Goal: Task Accomplishment & Management: Complete application form

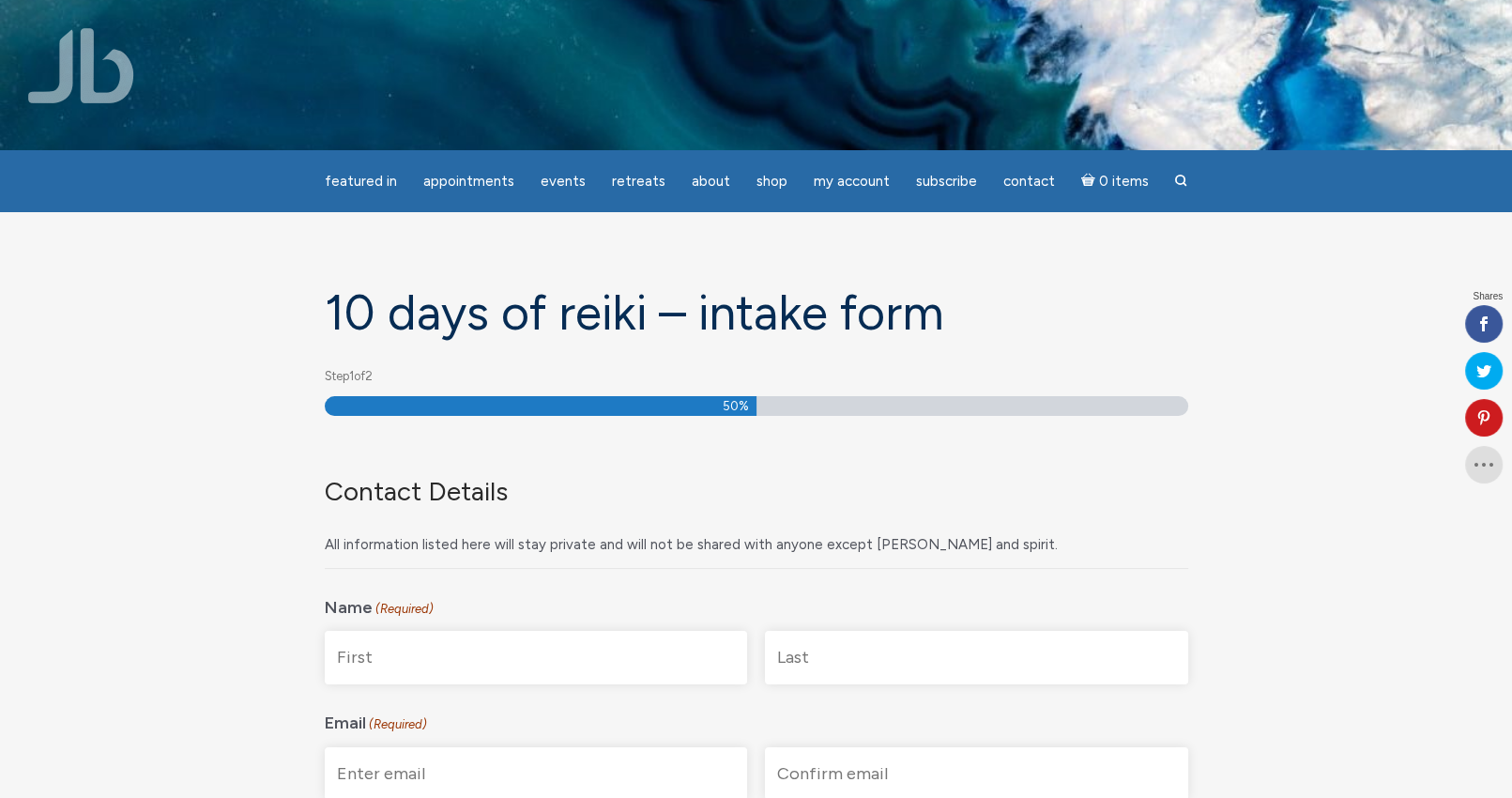
scroll to position [188, 0]
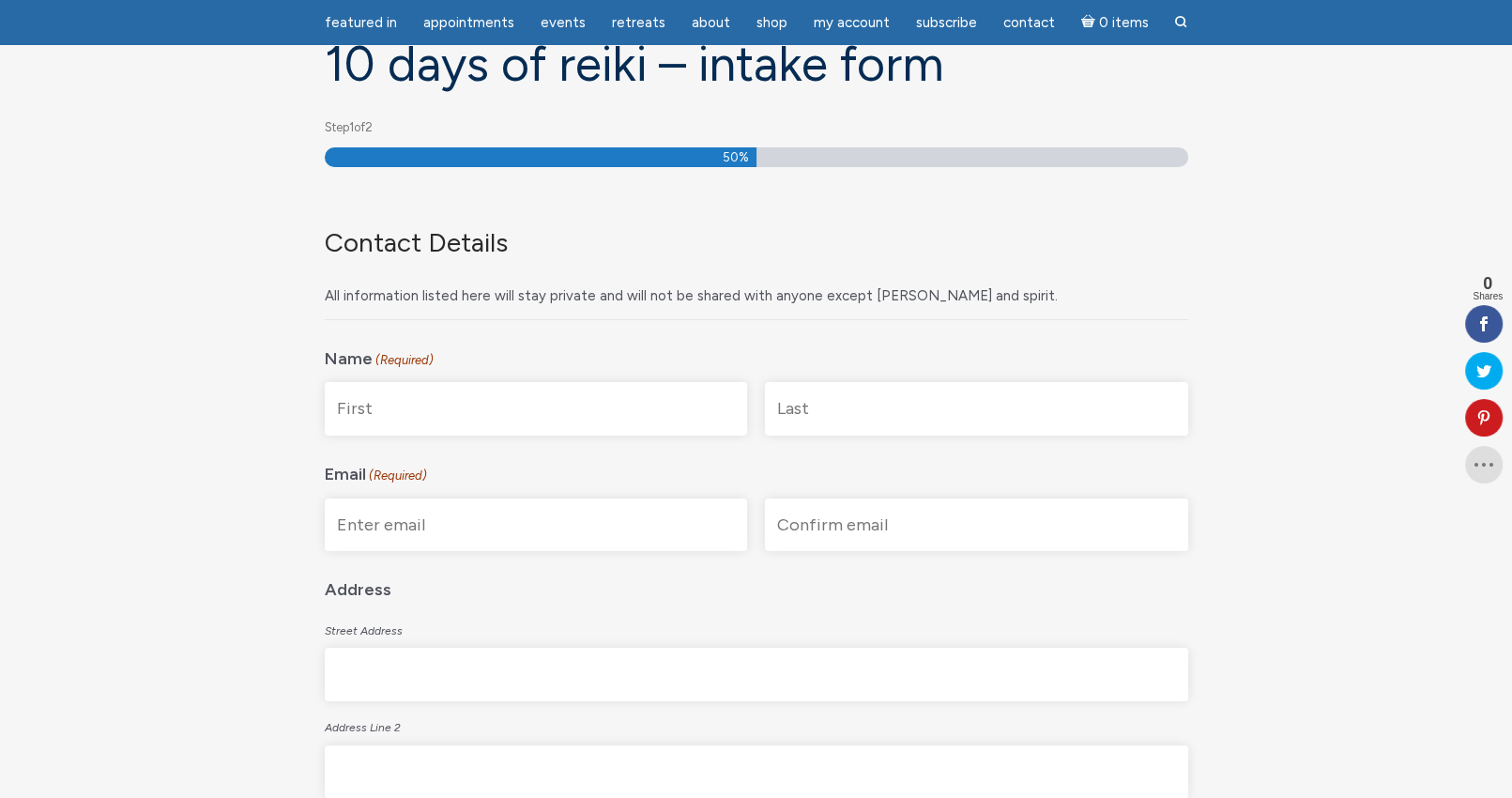
click at [511, 401] on input "First" at bounding box center [537, 408] width 423 height 53
type input "Lyudmyla"
click at [791, 412] on input "Last" at bounding box center [976, 408] width 423 height 53
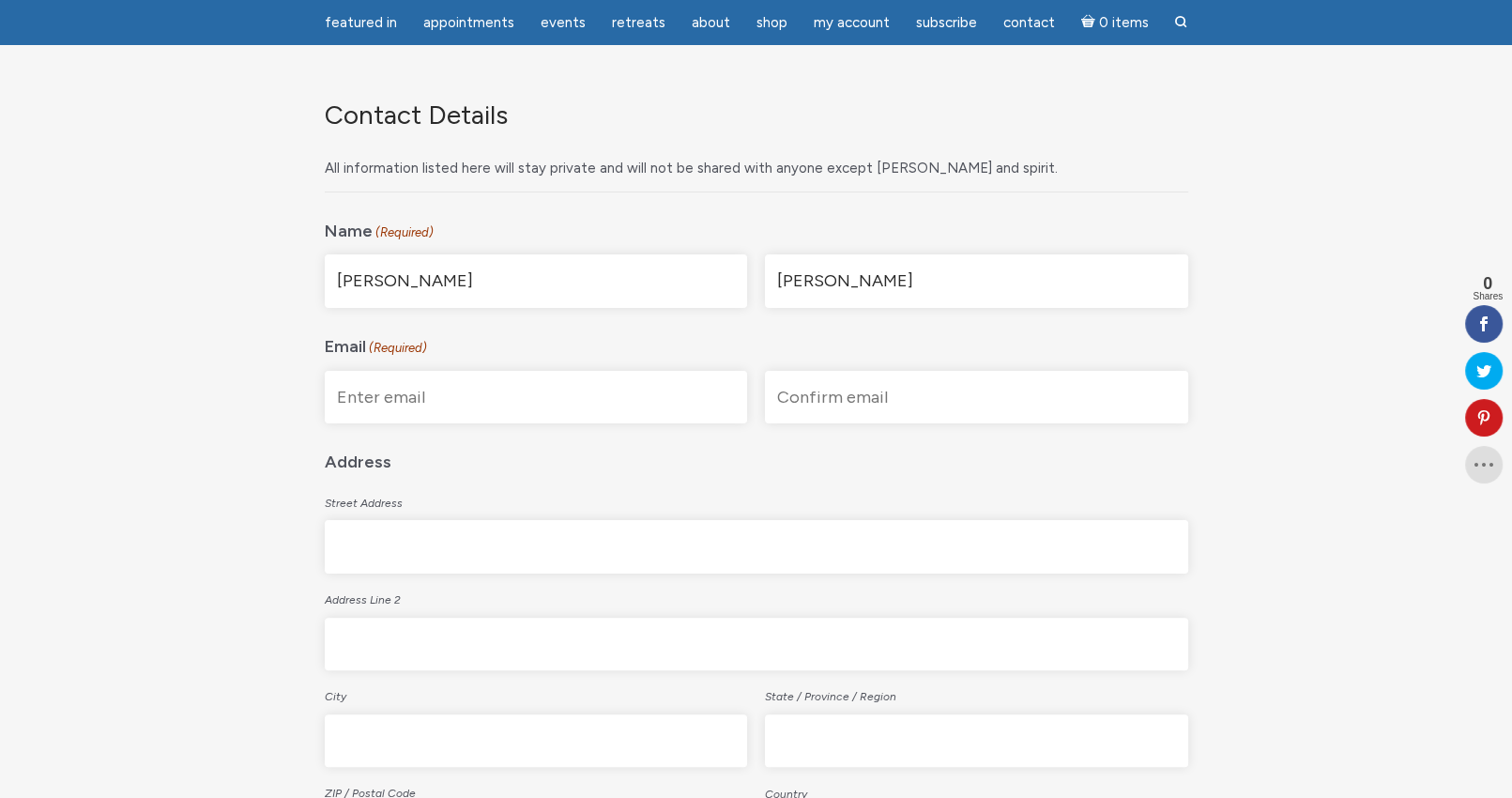
scroll to position [375, 0]
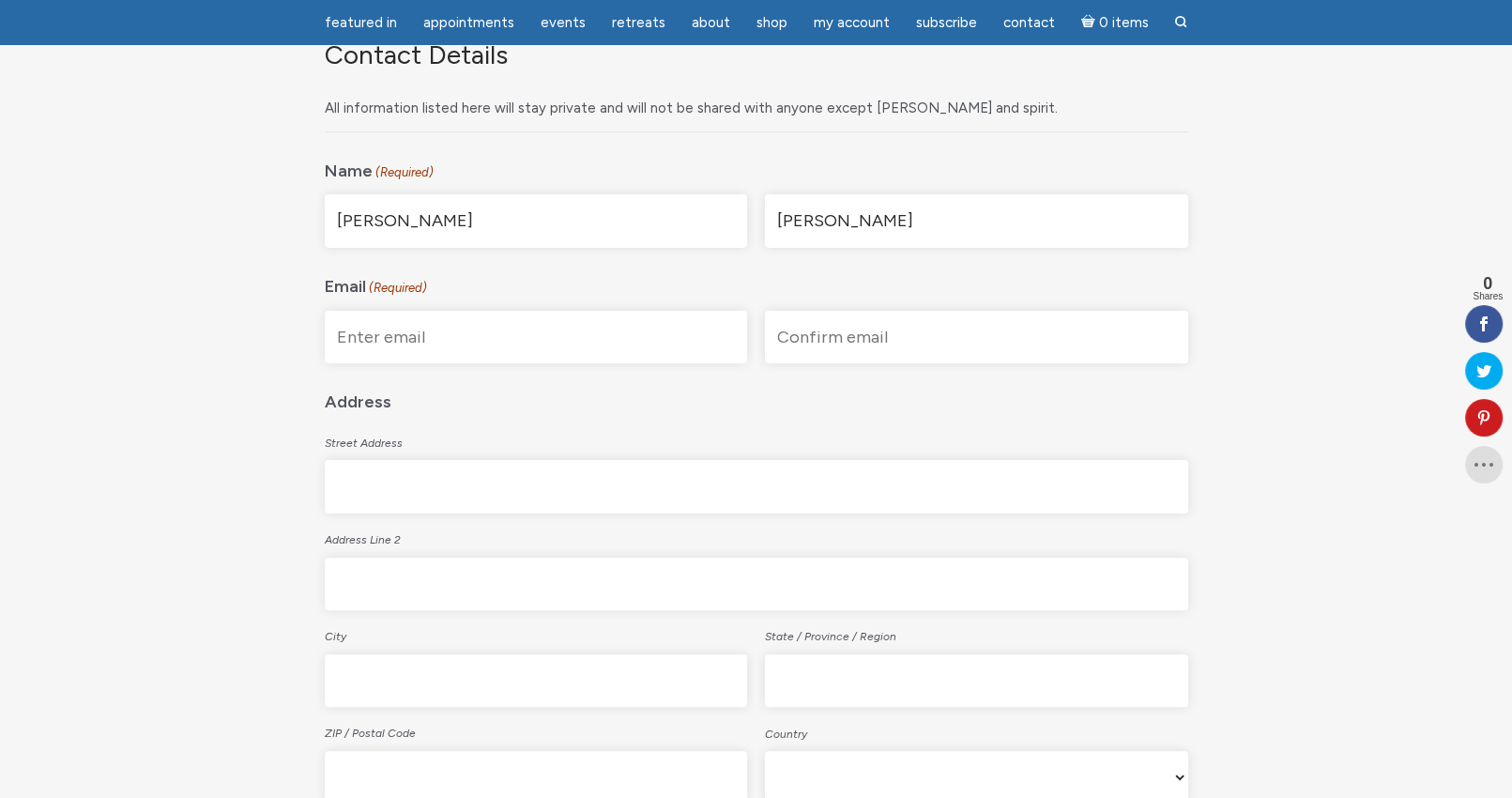
type input "Kurenkov"
click at [519, 339] on input "Enter Email" at bounding box center [537, 337] width 423 height 53
type input "lkurenk@gmail.com"
click at [845, 335] on input "Confirm Email" at bounding box center [976, 337] width 423 height 53
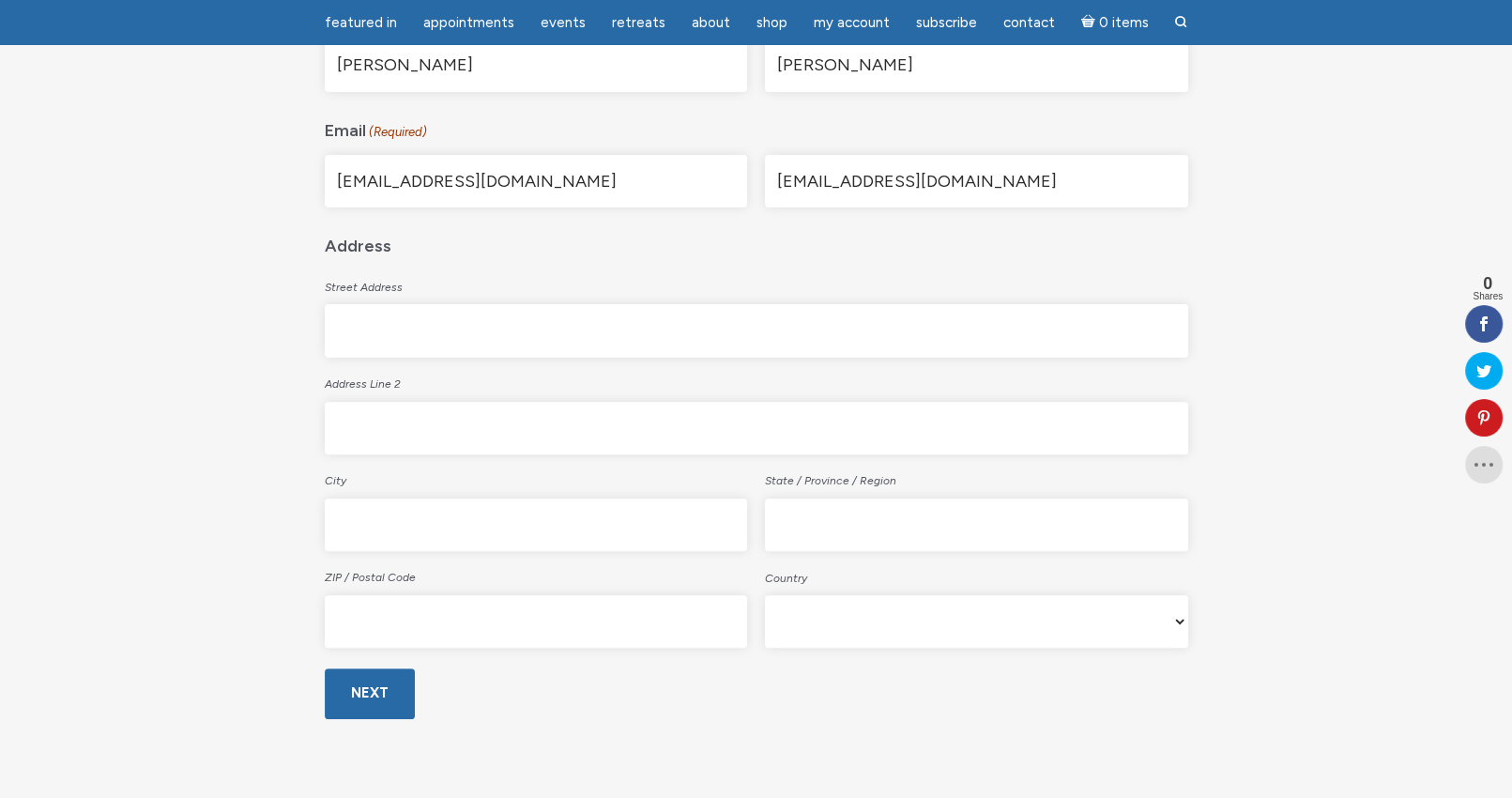
scroll to position [657, 0]
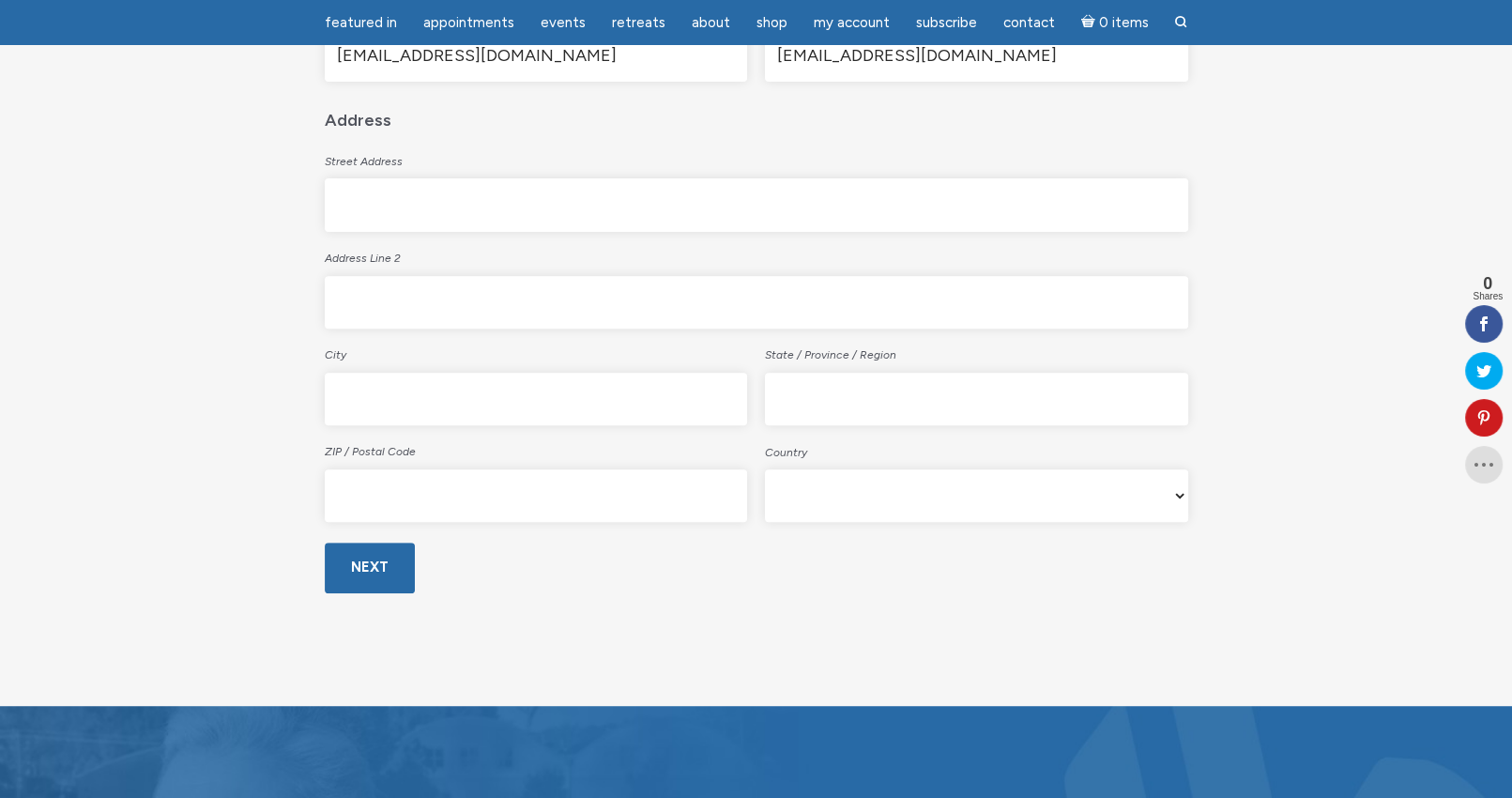
type input "lkurenk@gmail.com"
click at [482, 207] on input "Street Address" at bounding box center [756, 204] width 863 height 53
type input "130 River Run"
drag, startPoint x: 372, startPoint y: 336, endPoint x: 378, endPoint y: 394, distance: 58.3
click at [372, 337] on label "City" at bounding box center [537, 352] width 423 height 34
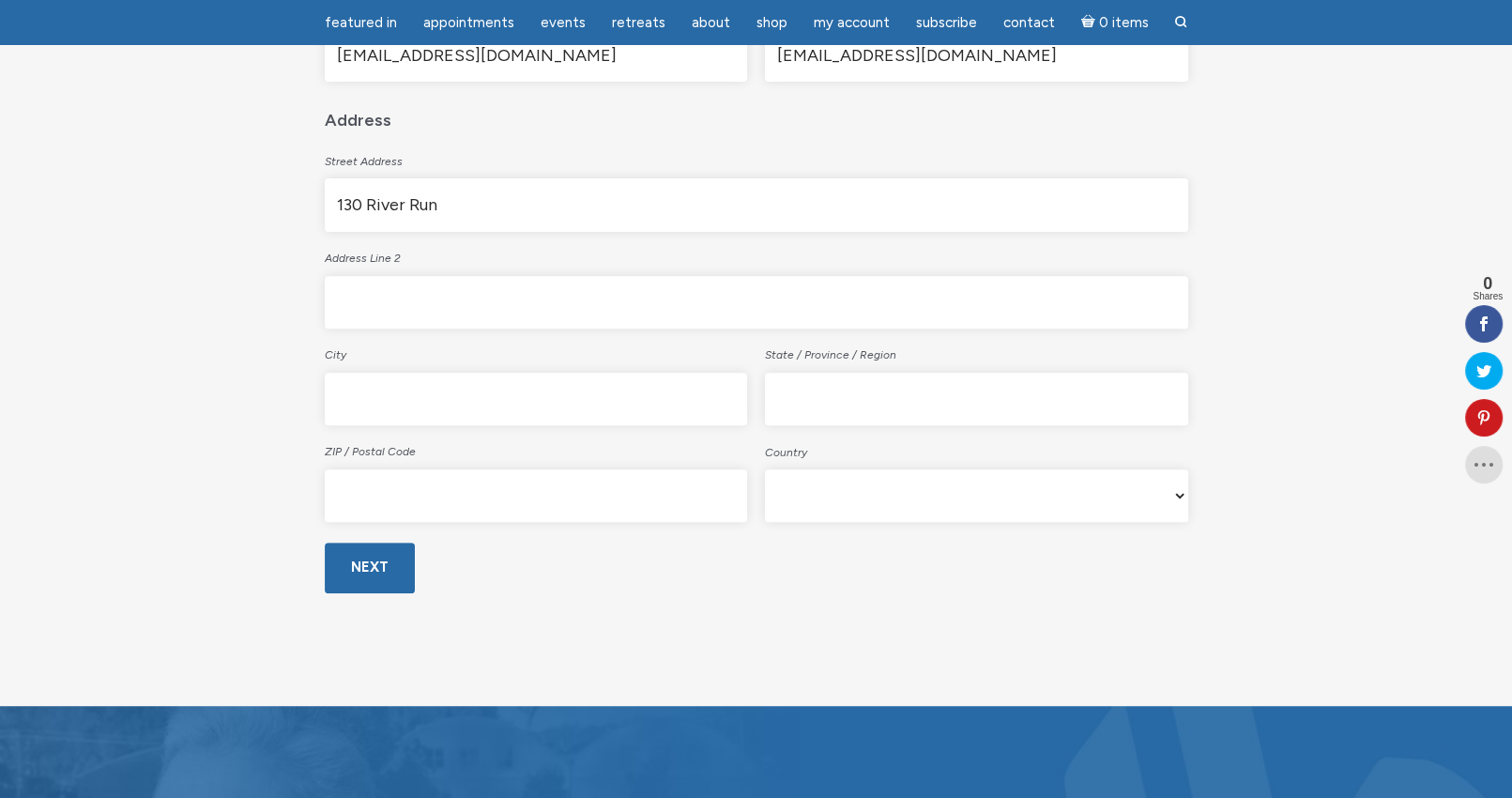
click at [372, 372] on input "City" at bounding box center [537, 399] width 423 height 53
type input "Rswell"
click at [924, 391] on input "State / Province / Region" at bounding box center [976, 399] width 423 height 53
type input "GA"
click at [409, 471] on input "ZIP / Postal Code" at bounding box center [537, 495] width 423 height 53
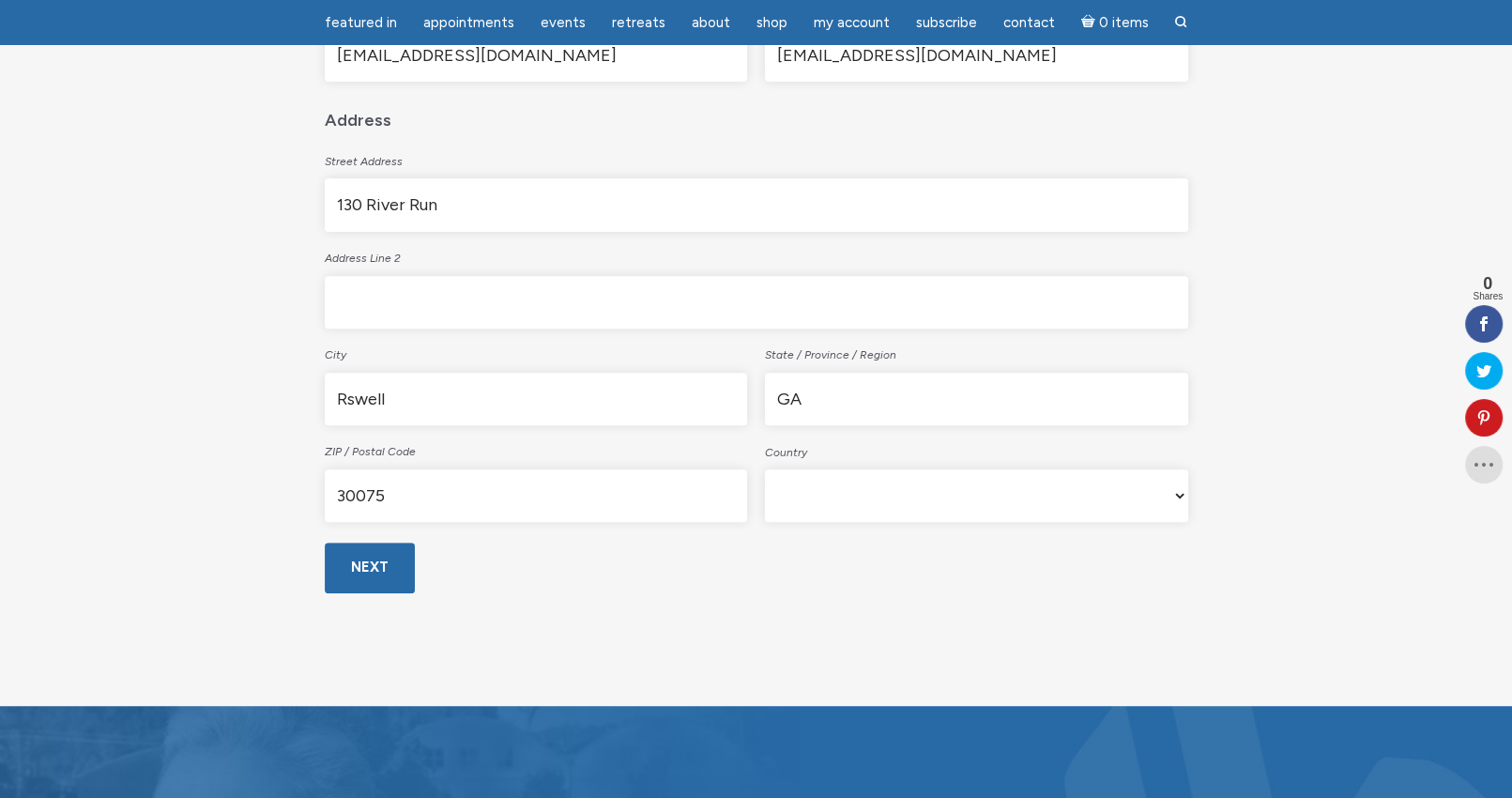
type input "30075"
click at [811, 486] on select "Afghanistan Albania Algeria American Samoa Andorra Angola Anguilla Antarctica A…" at bounding box center [976, 495] width 423 height 52
select select "United States"
click at [765, 469] on select "Afghanistan Albania Algeria American Samoa Andorra Angola Anguilla Antarctica A…" at bounding box center [976, 495] width 423 height 52
click at [372, 575] on input "Next" at bounding box center [369, 567] width 90 height 49
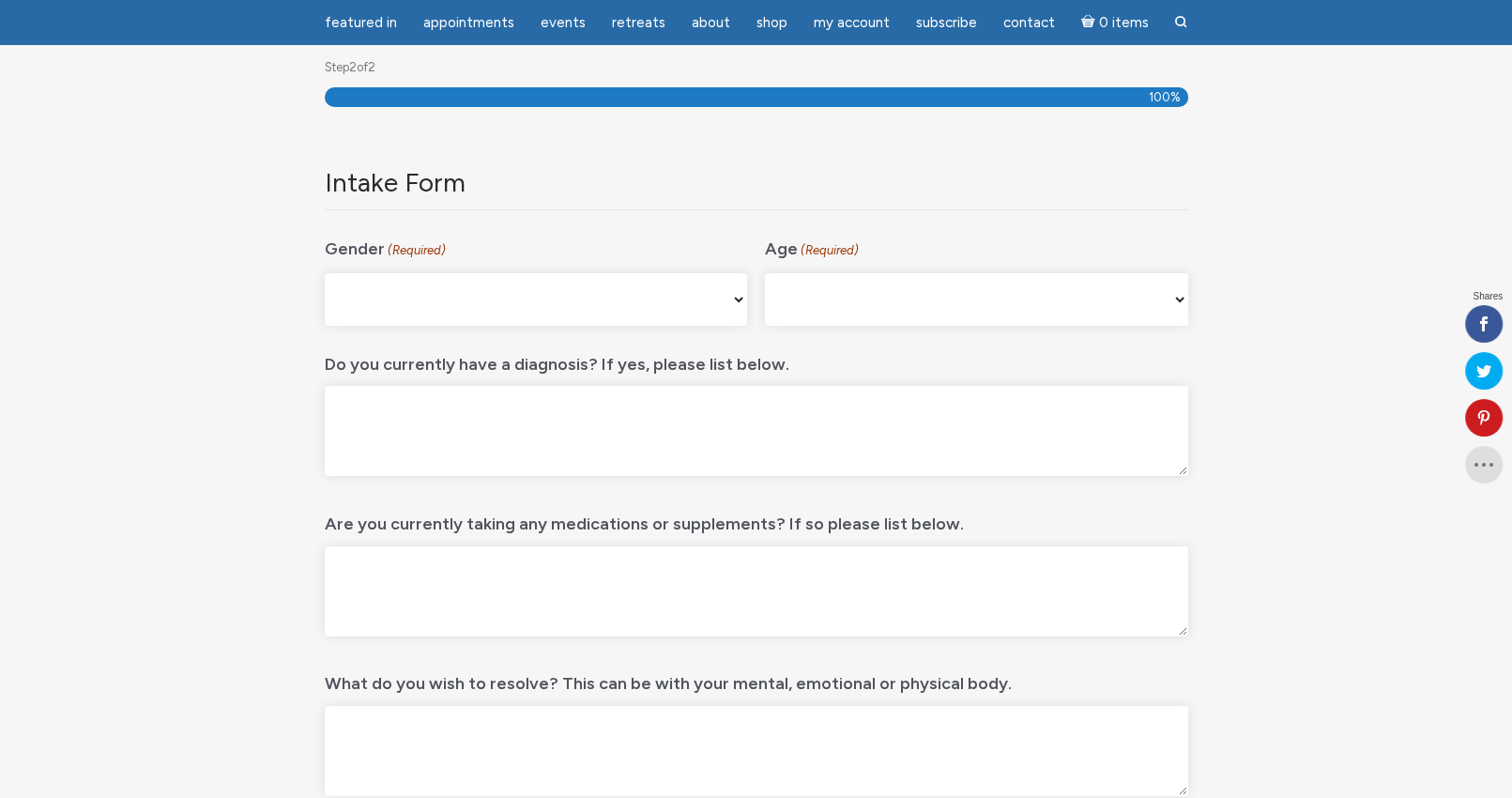
scroll to position [250, 0]
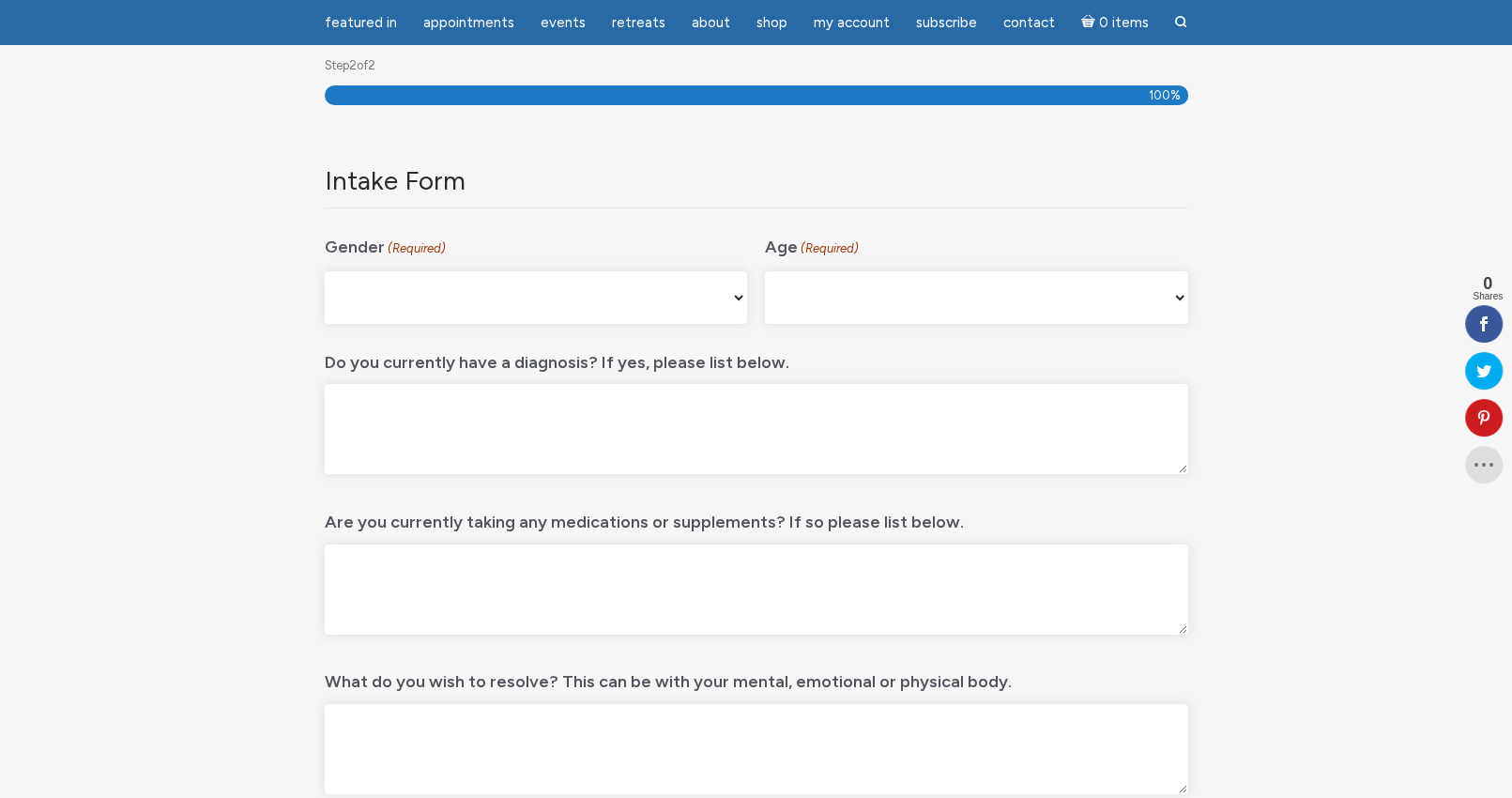
click at [738, 298] on select "Male Female Non-binary Agender My gender isn't listed Prefer Not to Answer" at bounding box center [537, 297] width 423 height 52
select select "Female"
click at [325, 271] on select "Male Female Non-binary Agender My gender isn't listed Prefer Not to Answer" at bounding box center [537, 297] width 423 height 52
click at [987, 286] on select "16-24 25-34 35-44 45-54 55-64 65+" at bounding box center [976, 297] width 423 height 52
select select "45-54"
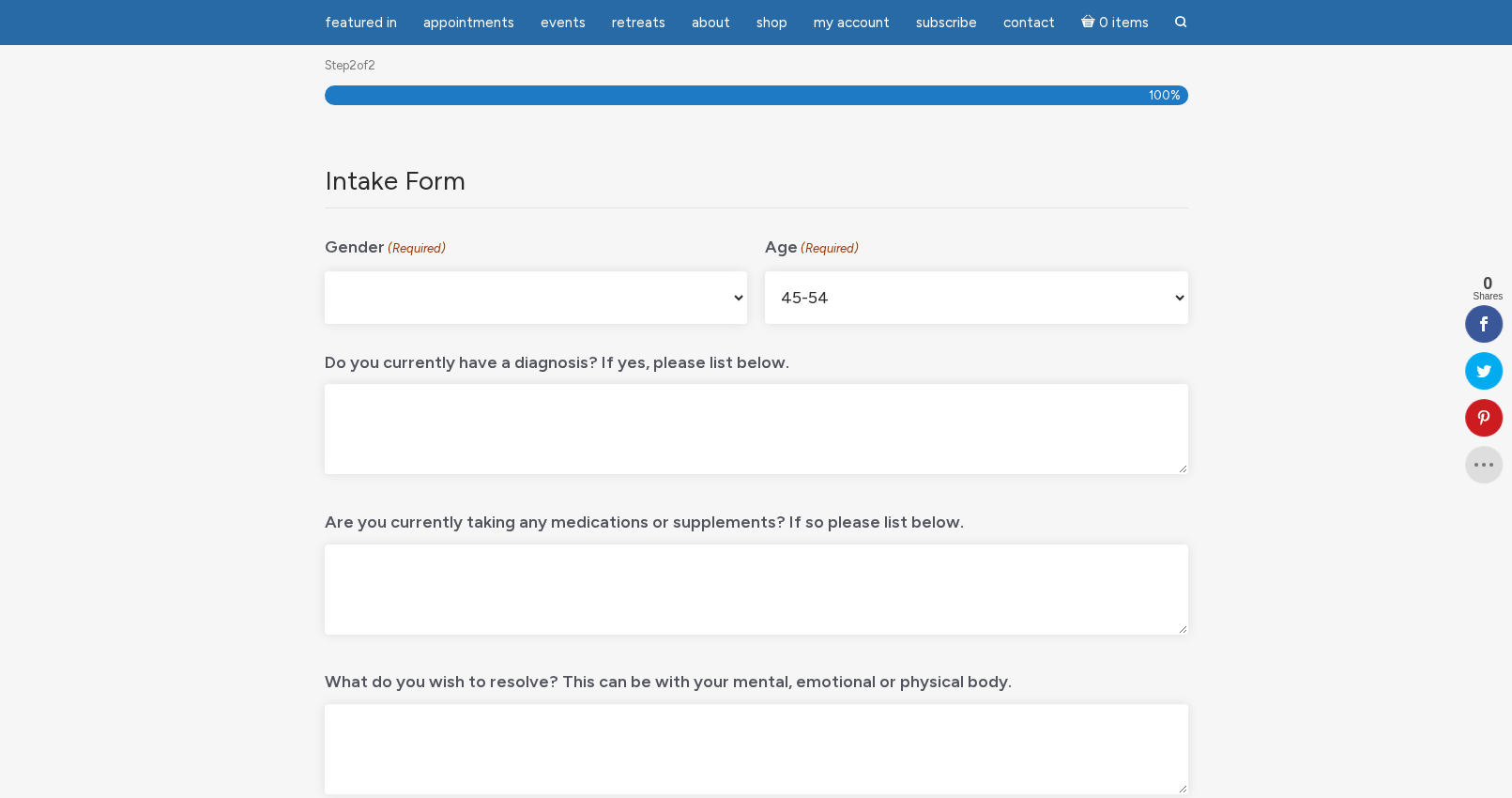
click at [765, 271] on select "16-24 25-34 35-44 45-54 55-64 65+" at bounding box center [976, 297] width 423 height 52
click at [959, 439] on textarea "Do you currently have a diagnosis? If yes, please list below." at bounding box center [756, 429] width 863 height 90
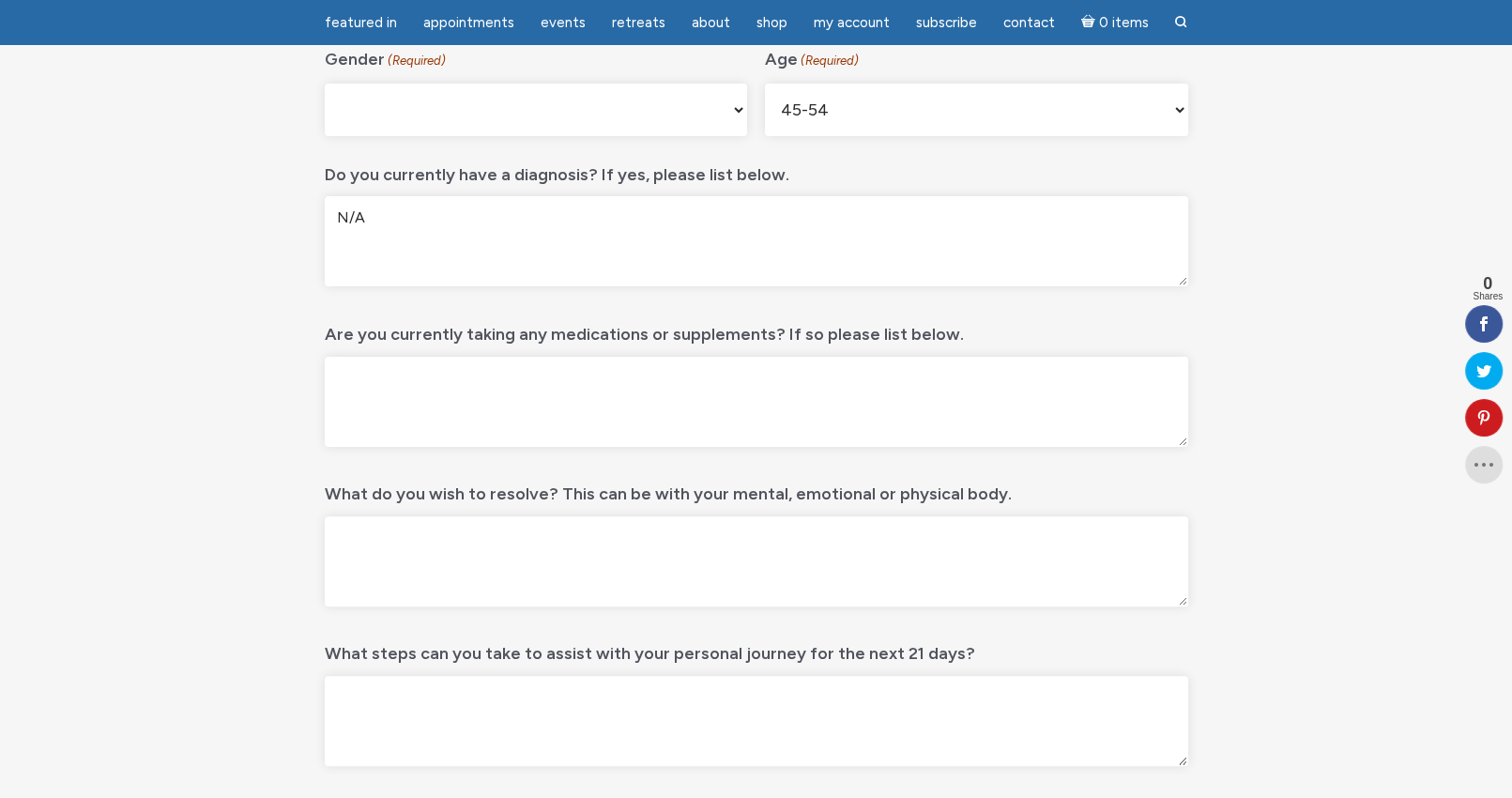
type textarea "N/A"
click at [750, 403] on textarea "Are you currently taking any medications or supplements? If so please list belo…" at bounding box center [756, 401] width 863 height 90
paste textarea "Lexapro"
type textarea "antidepressant(Lexapro)"
click at [505, 529] on textarea "What do you wish to resolve? This can be with your mental, emotional or physica…" at bounding box center [756, 561] width 863 height 90
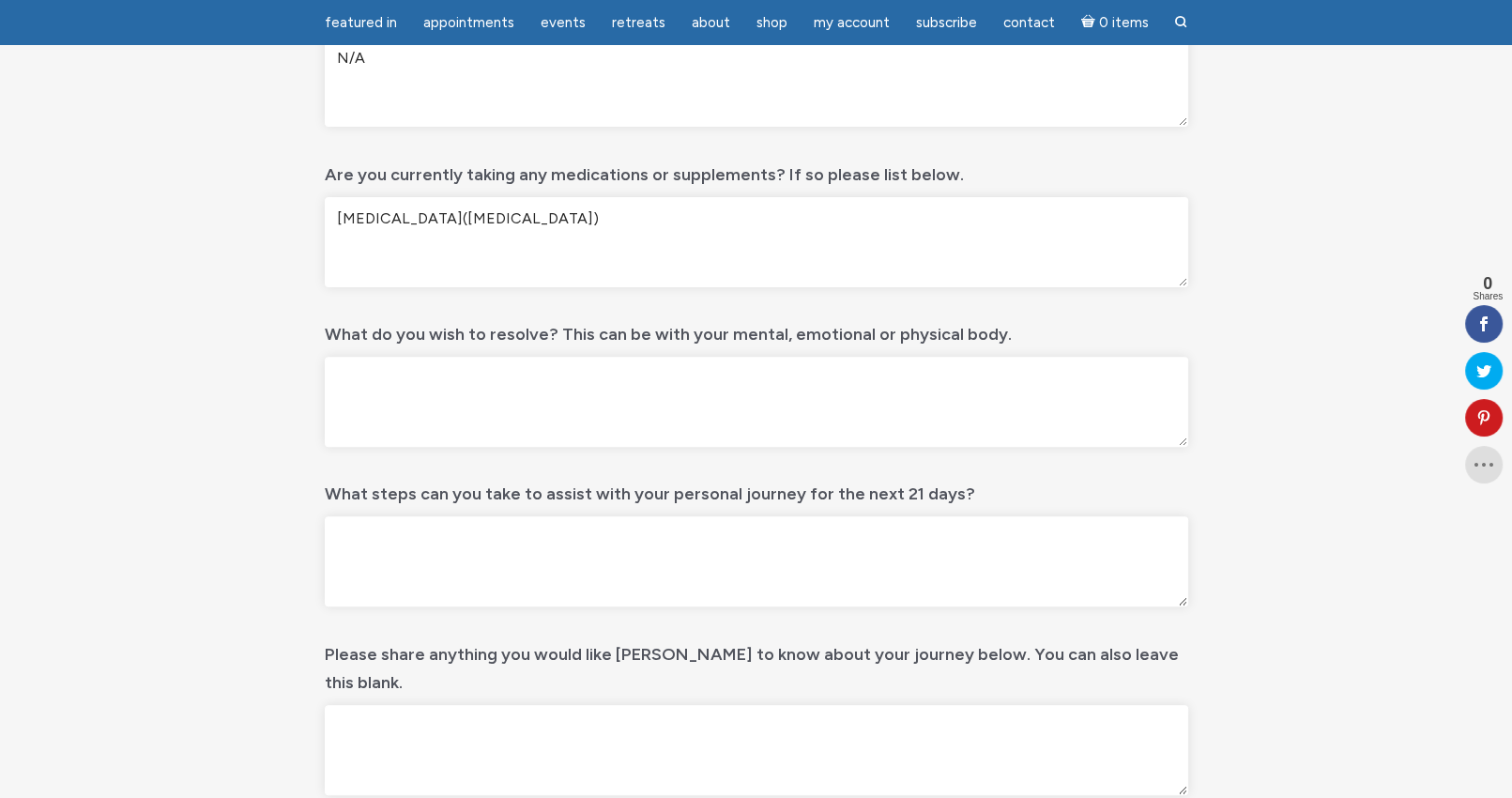
scroll to position [625, 0]
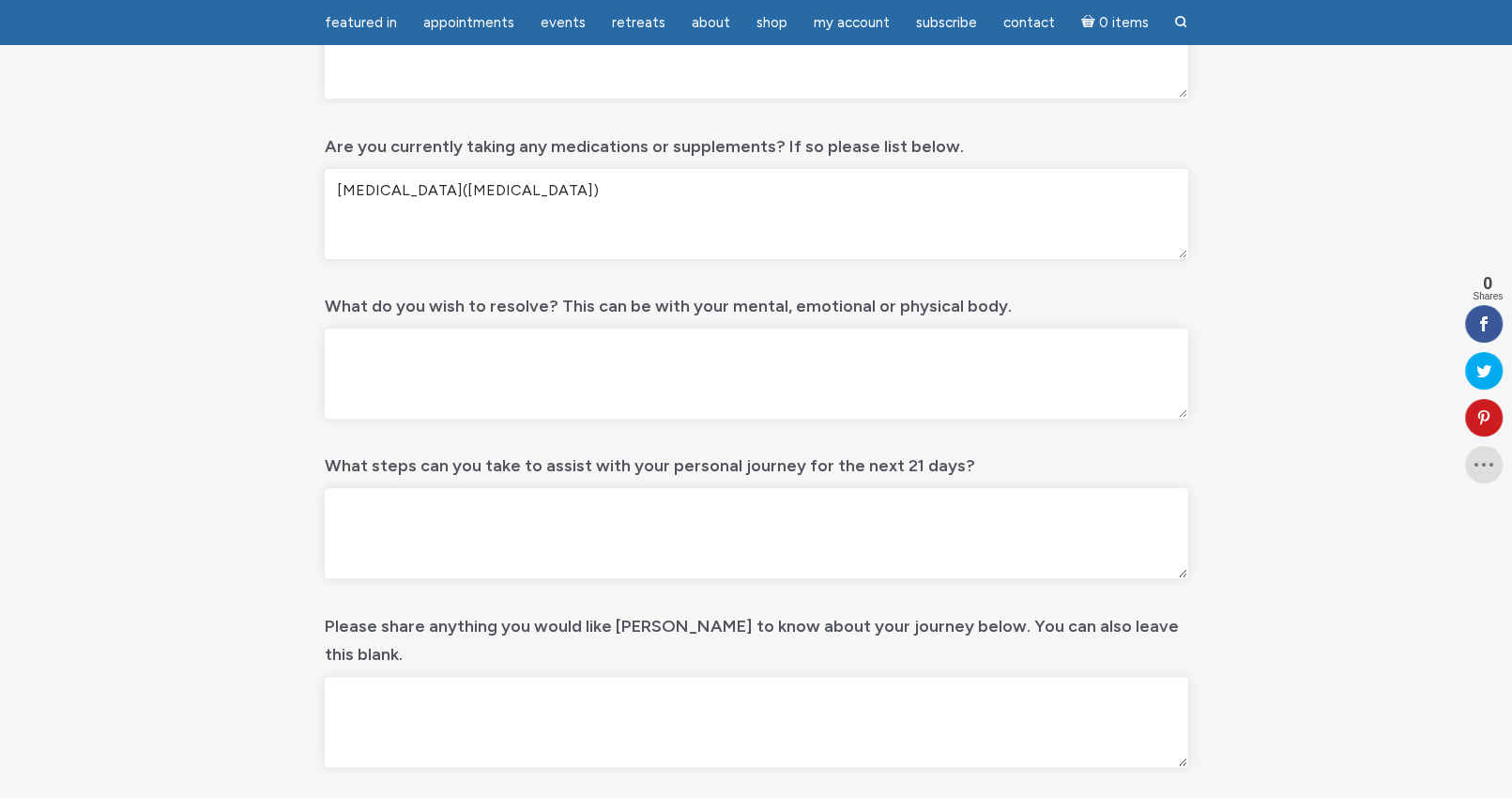
click at [907, 300] on label "What do you wish to resolve? This can be with your mental, emotional or physica…" at bounding box center [668, 302] width 686 height 39
click at [907, 329] on textarea "What do you wish to resolve? This can be with your mental, emotional or physica…" at bounding box center [756, 373] width 863 height 90
type textarea "physical - pain/numbness in my feet and hands"
click at [513, 502] on textarea "What steps can you take to assist with your personal journey for the next 21 da…" at bounding box center [756, 533] width 863 height 90
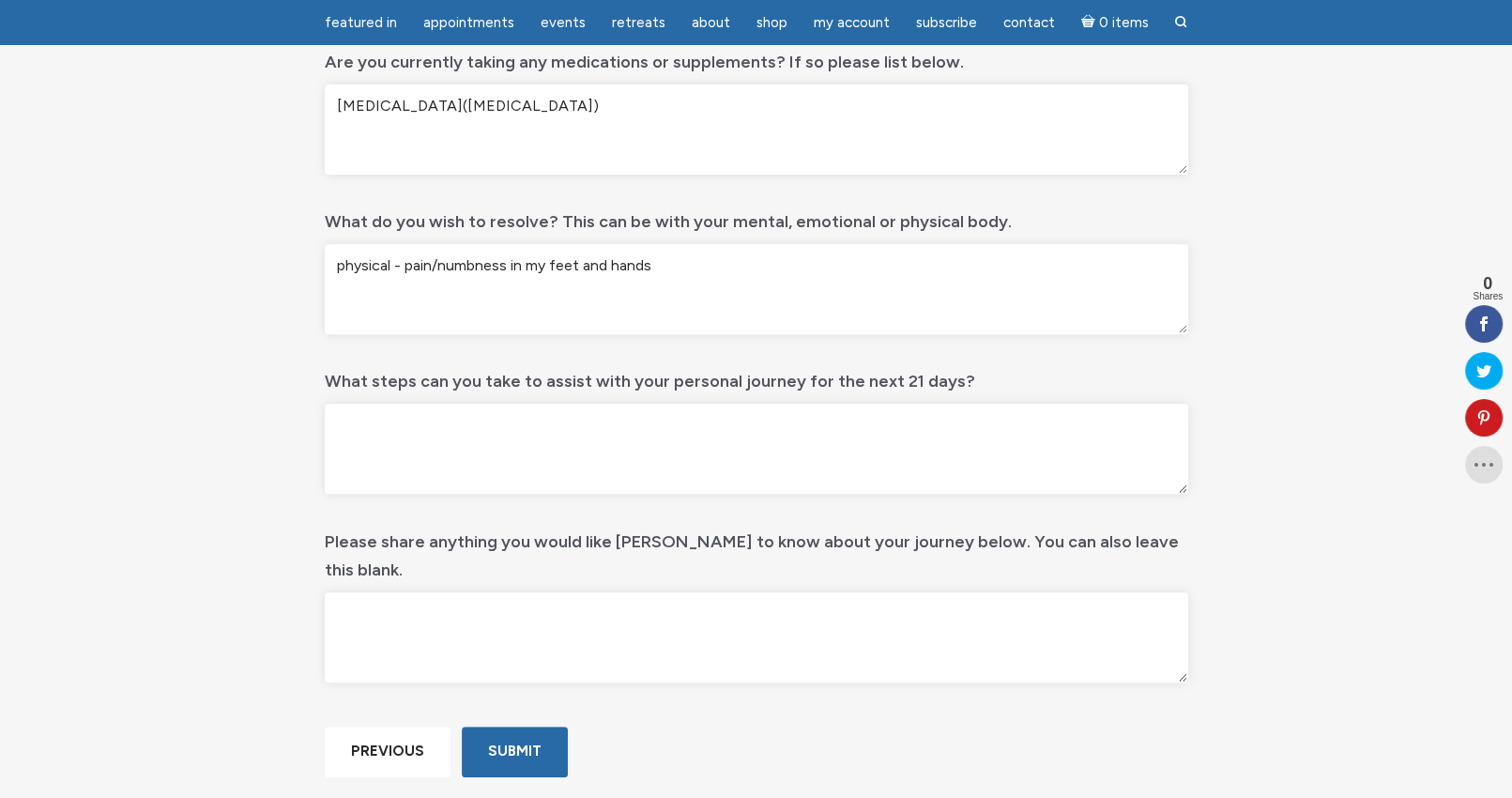
scroll to position [813, 0]
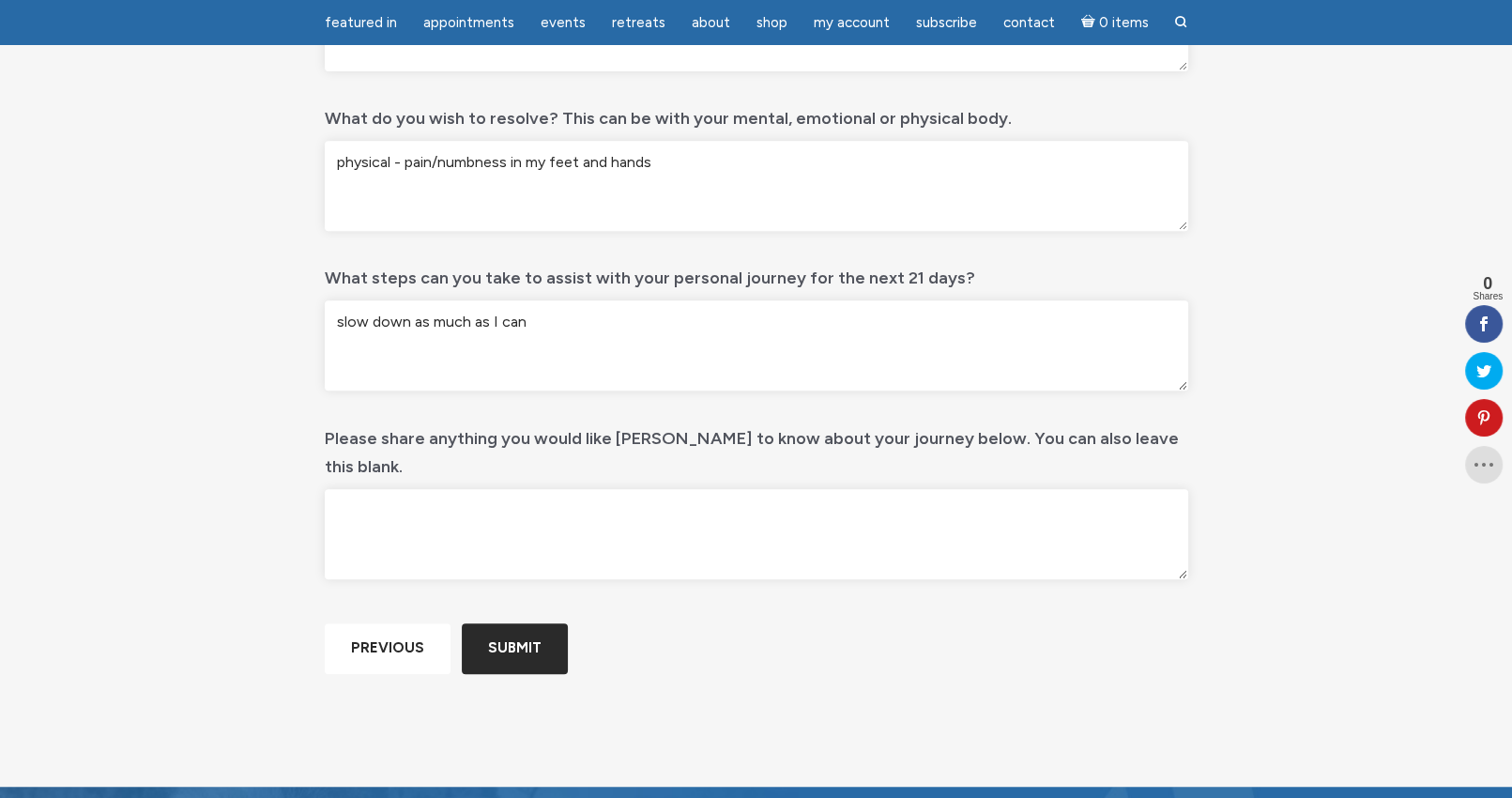
type textarea "slow down as much as I can"
click at [481, 673] on input "Submit" at bounding box center [515, 647] width 106 height 49
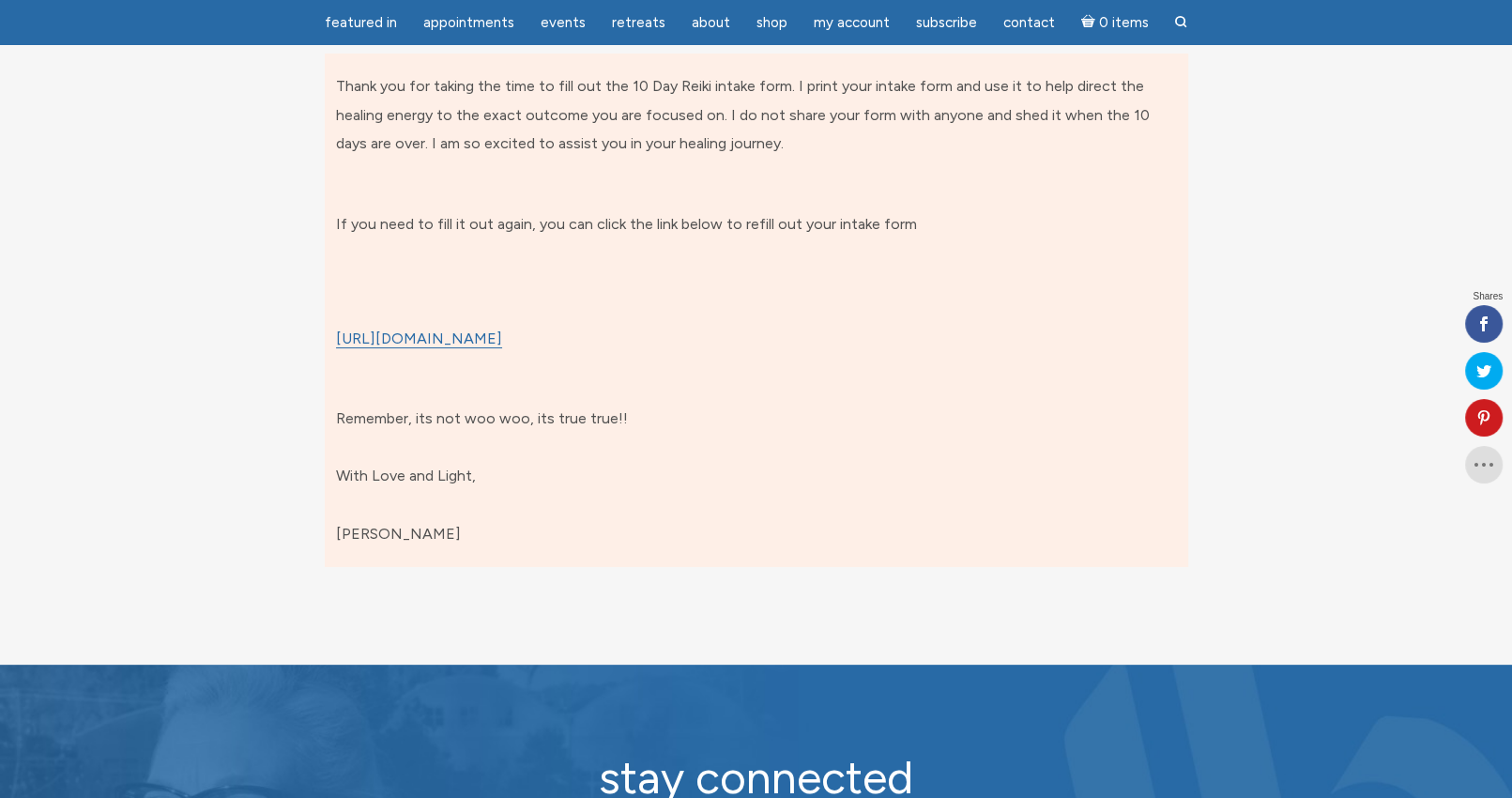
scroll to position [250, 0]
